Goal: Task Accomplishment & Management: Complete application form

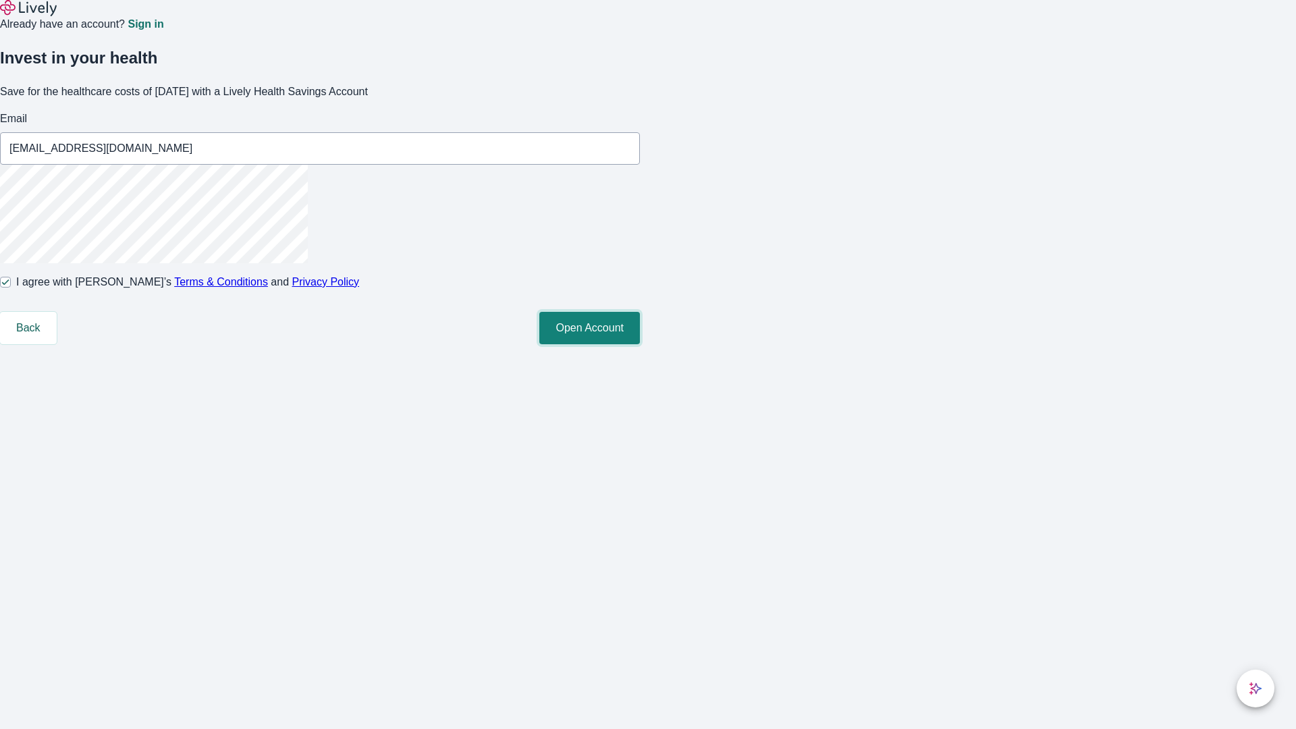
click at [640, 344] on button "Open Account" at bounding box center [589, 328] width 101 height 32
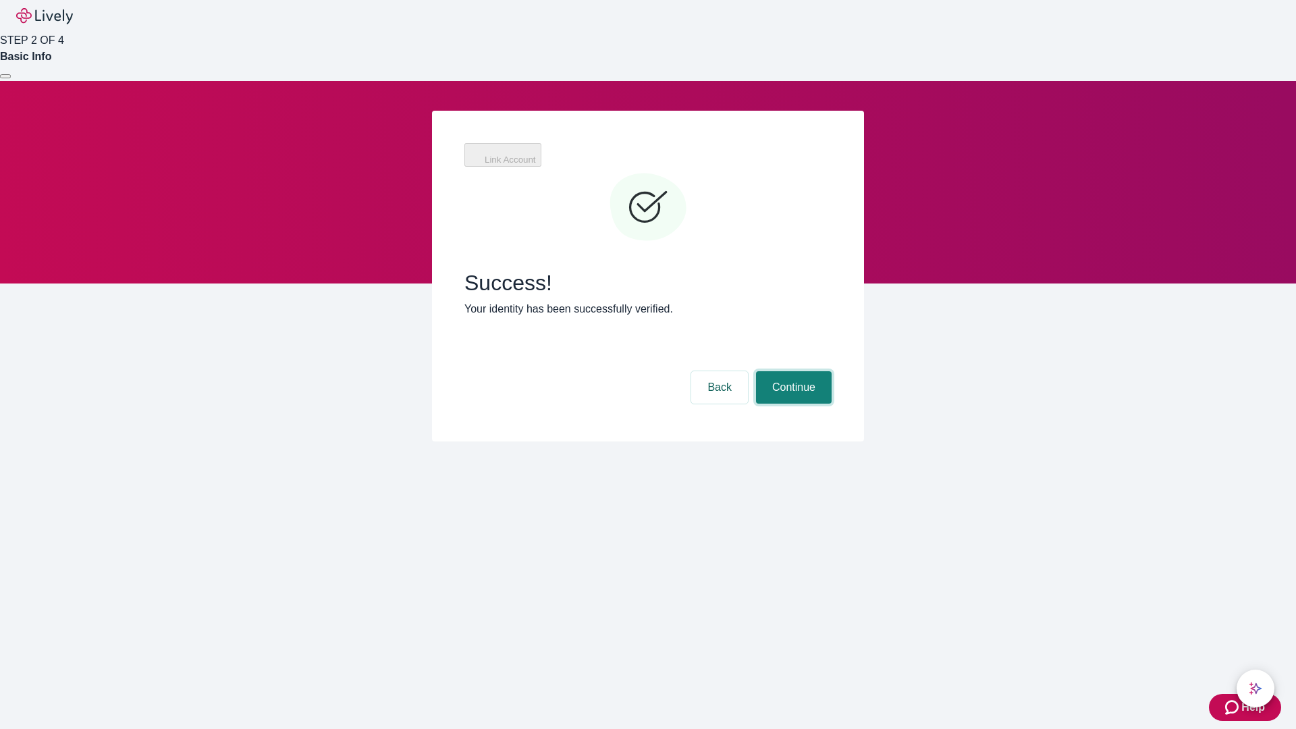
click at [792, 371] on button "Continue" at bounding box center [794, 387] width 76 height 32
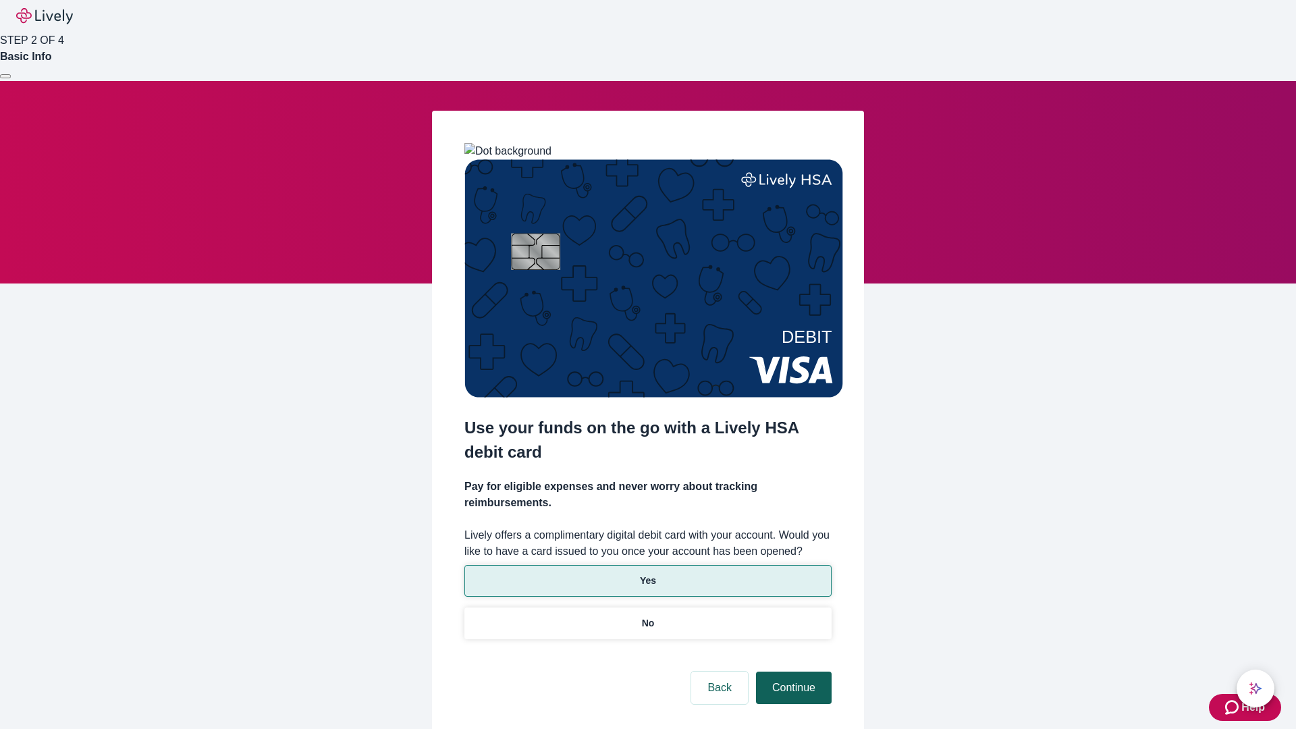
click at [648, 574] on p "Yes" at bounding box center [648, 581] width 16 height 14
click at [792, 672] on button "Continue" at bounding box center [794, 688] width 76 height 32
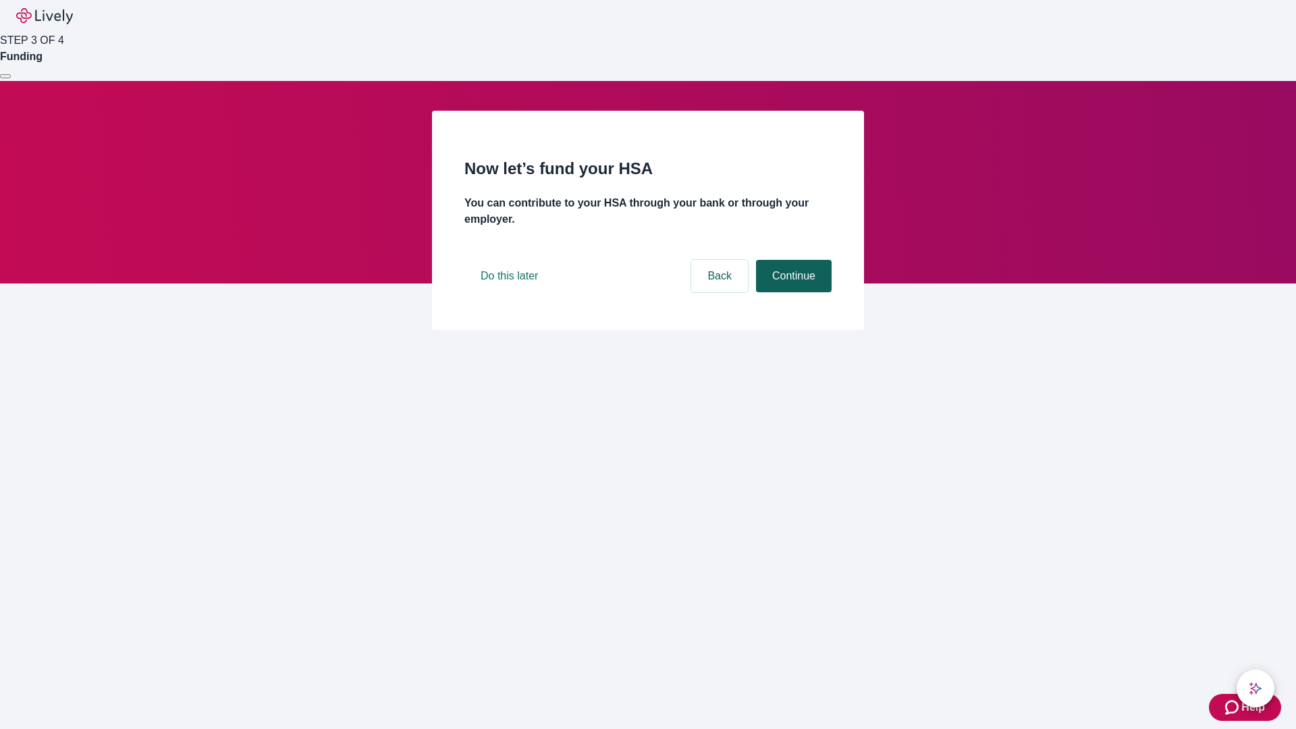
click at [792, 292] on button "Continue" at bounding box center [794, 276] width 76 height 32
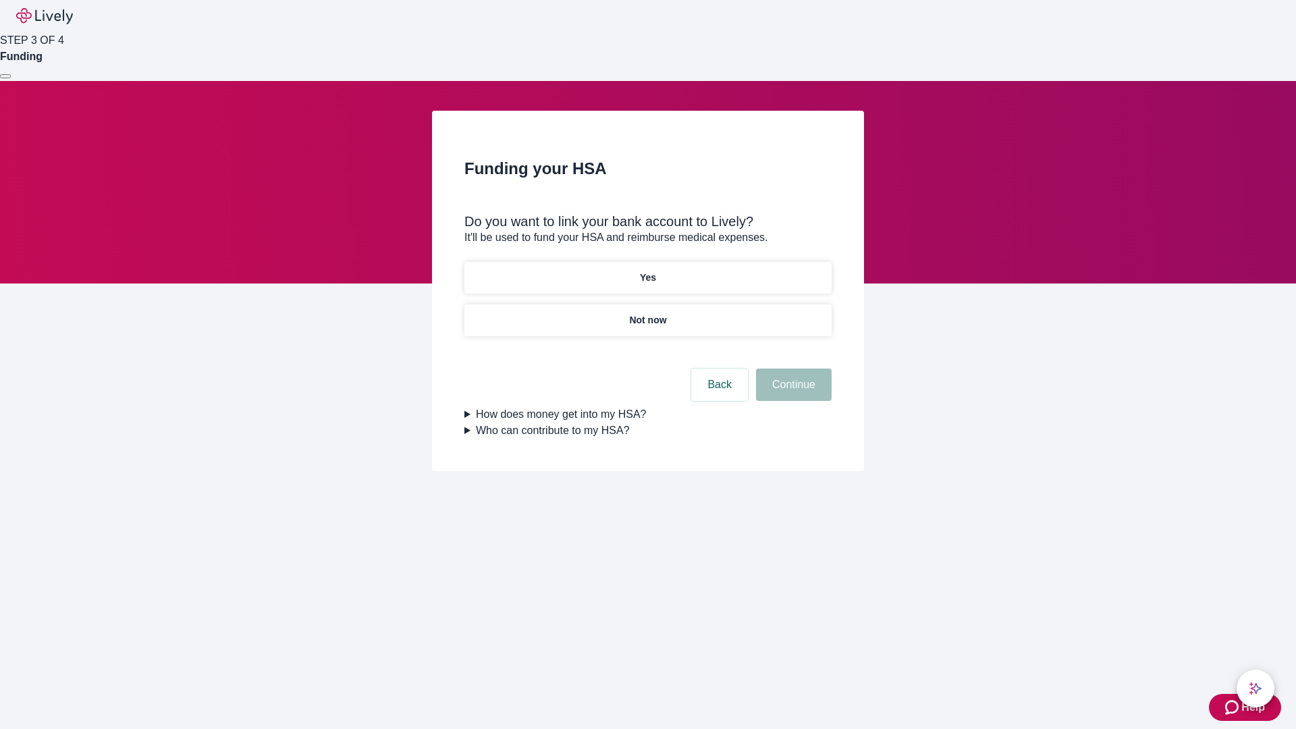
click at [648, 313] on p "Not now" at bounding box center [647, 320] width 37 height 14
click at [792, 393] on button "Continue" at bounding box center [794, 385] width 76 height 32
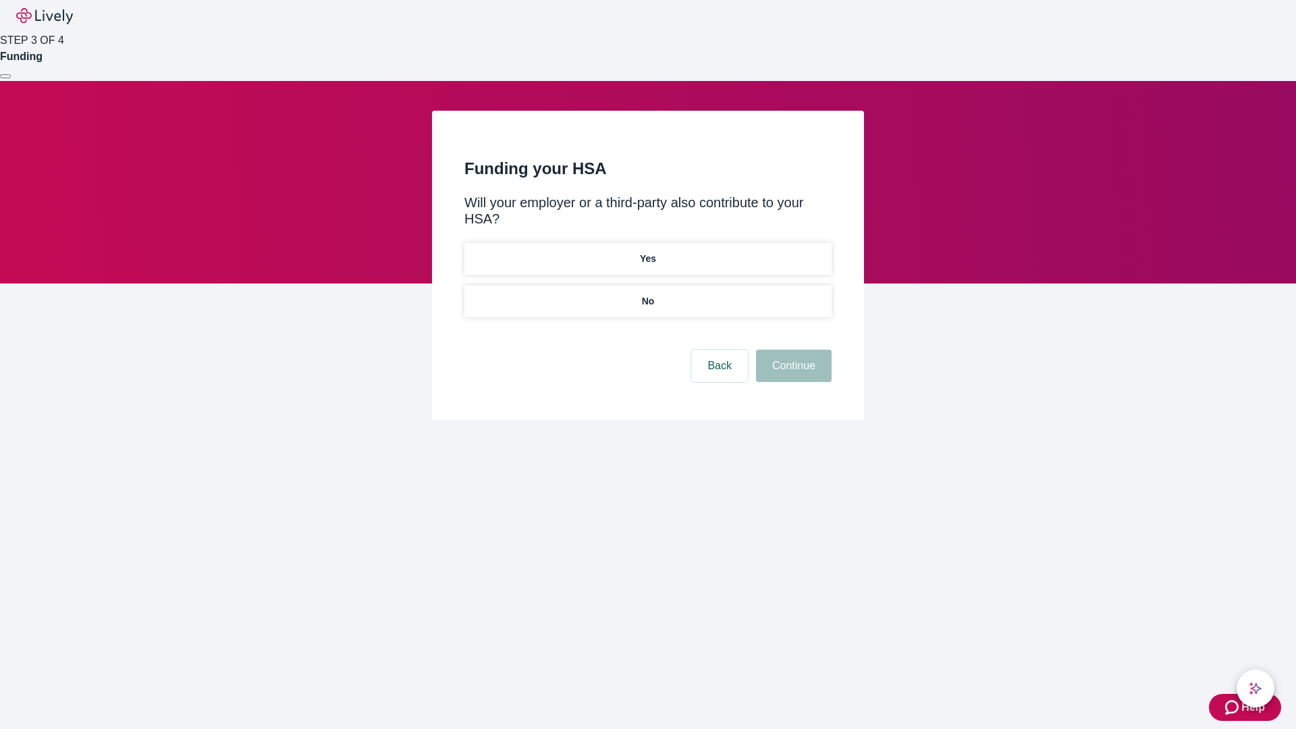
click at [648, 294] on p "No" at bounding box center [648, 301] width 13 height 14
click at [792, 350] on button "Continue" at bounding box center [794, 366] width 76 height 32
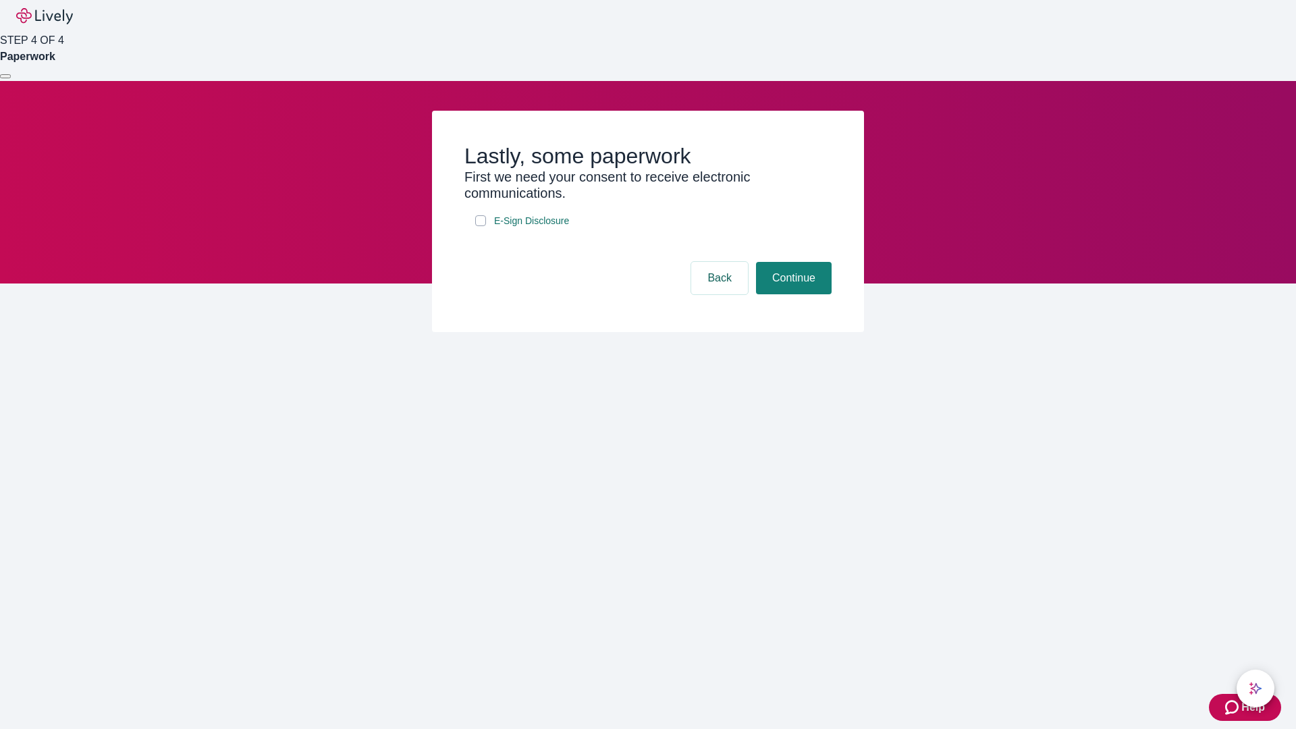
click at [481, 226] on input "E-Sign Disclosure" at bounding box center [480, 220] width 11 height 11
checkbox input "true"
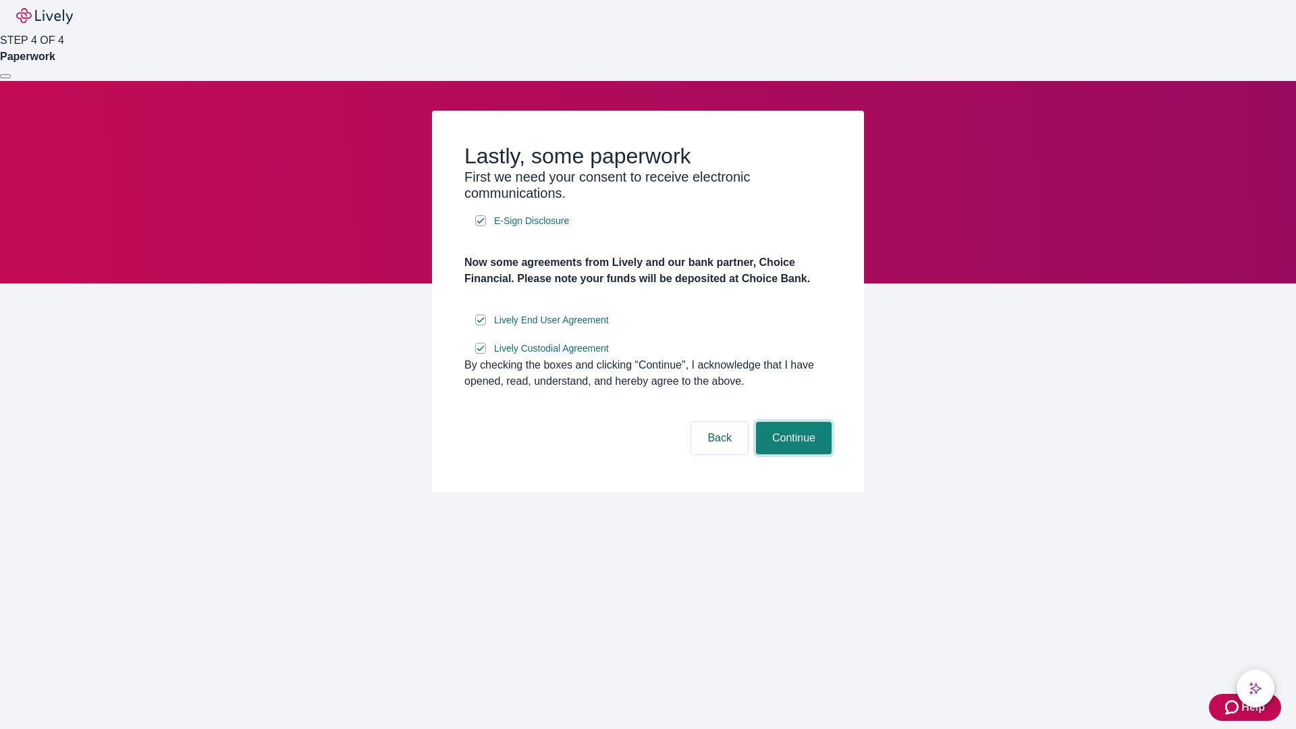
click at [792, 454] on button "Continue" at bounding box center [794, 438] width 76 height 32
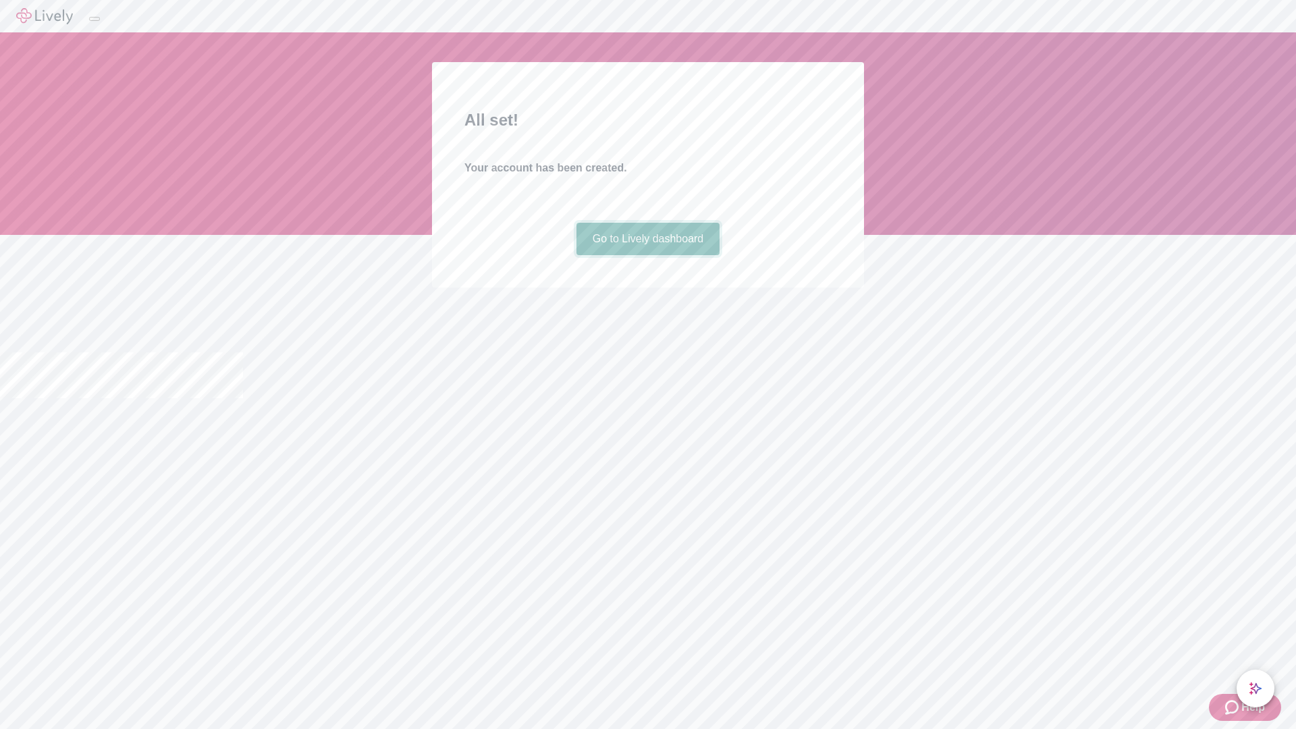
click at [648, 255] on link "Go to Lively dashboard" at bounding box center [649, 239] width 144 height 32
